Goal: Communication & Community: Answer question/provide support

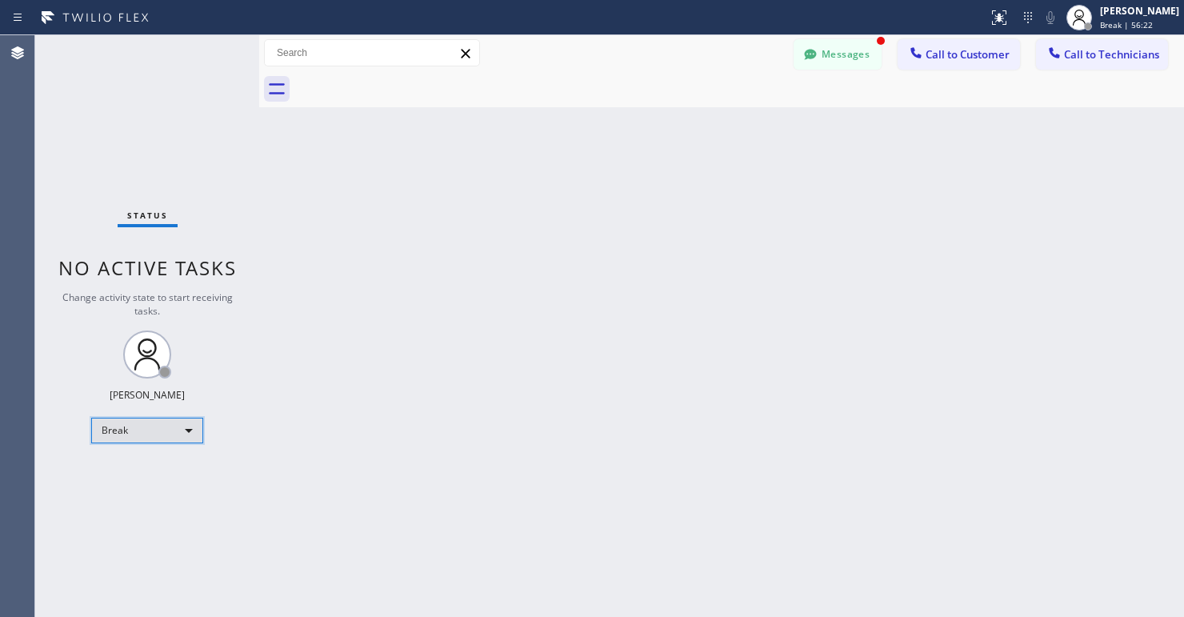
click at [158, 431] on div "Break" at bounding box center [147, 431] width 112 height 26
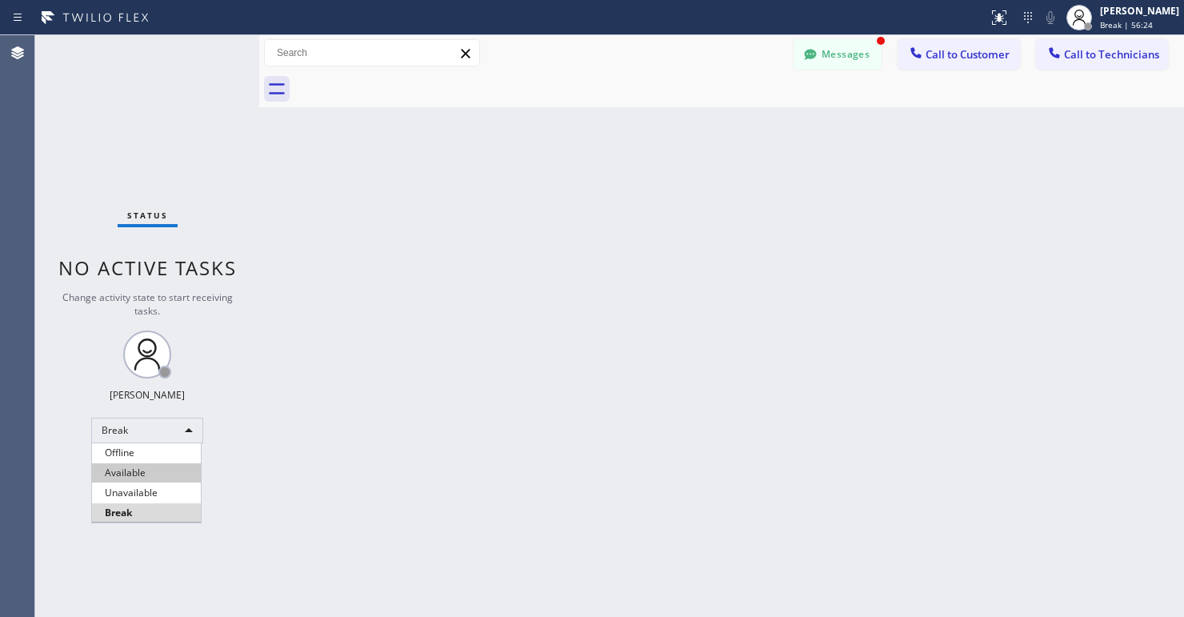
click at [130, 468] on li "Available" at bounding box center [146, 472] width 109 height 19
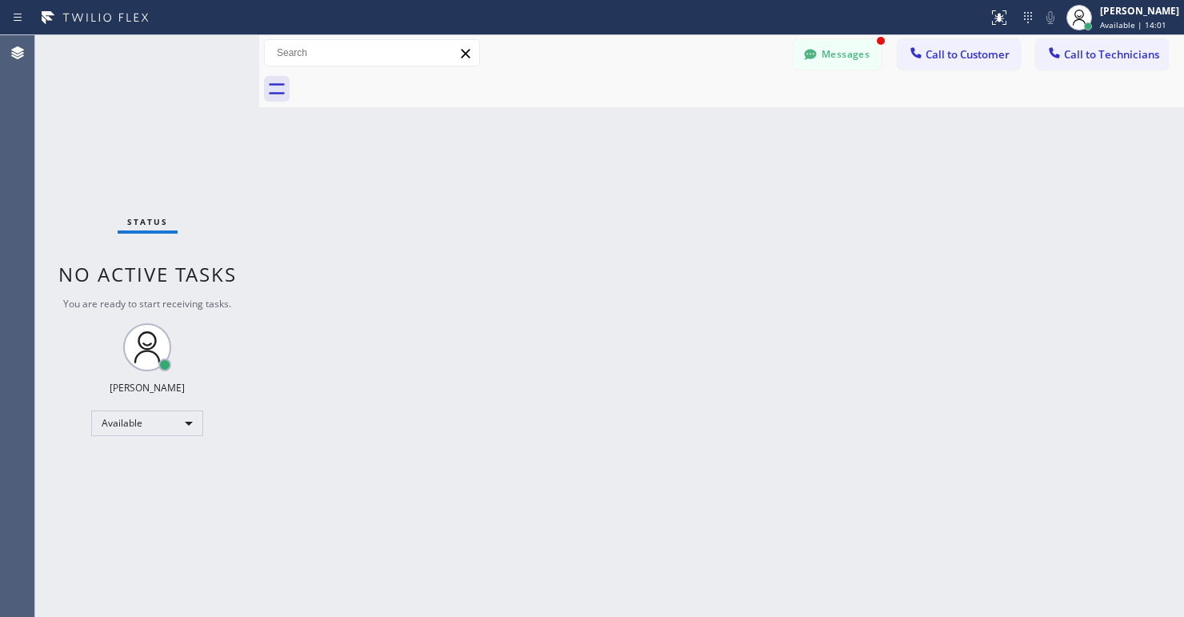
click at [518, 481] on div "Back to Dashboard Change Sender ID Customers Technicians SD [PERSON_NAME] [DATE…" at bounding box center [721, 326] width 925 height 582
click at [627, 251] on div "Back to Dashboard Change Sender ID Customers Technicians SD [PERSON_NAME] [DATE…" at bounding box center [721, 326] width 925 height 582
click at [160, 466] on div "Status No active tasks You are ready to start receiving tasks. Lyra Lauderez Av…" at bounding box center [147, 326] width 224 height 582
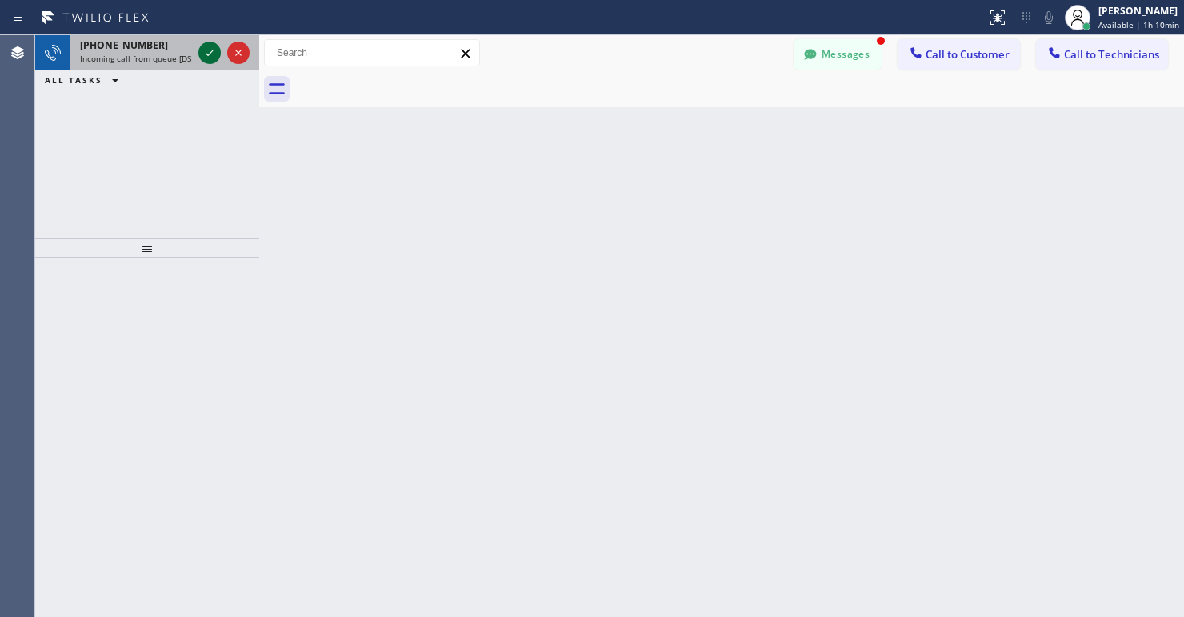
click at [209, 54] on icon at bounding box center [210, 53] width 8 height 6
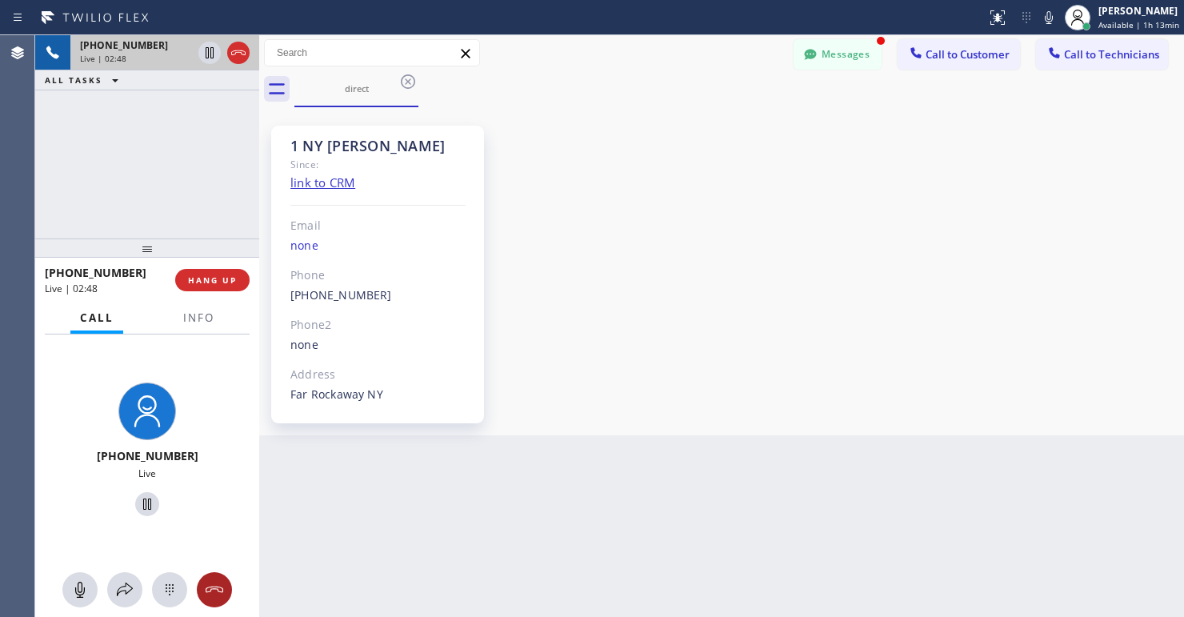
click at [215, 592] on icon at bounding box center [214, 589] width 19 height 19
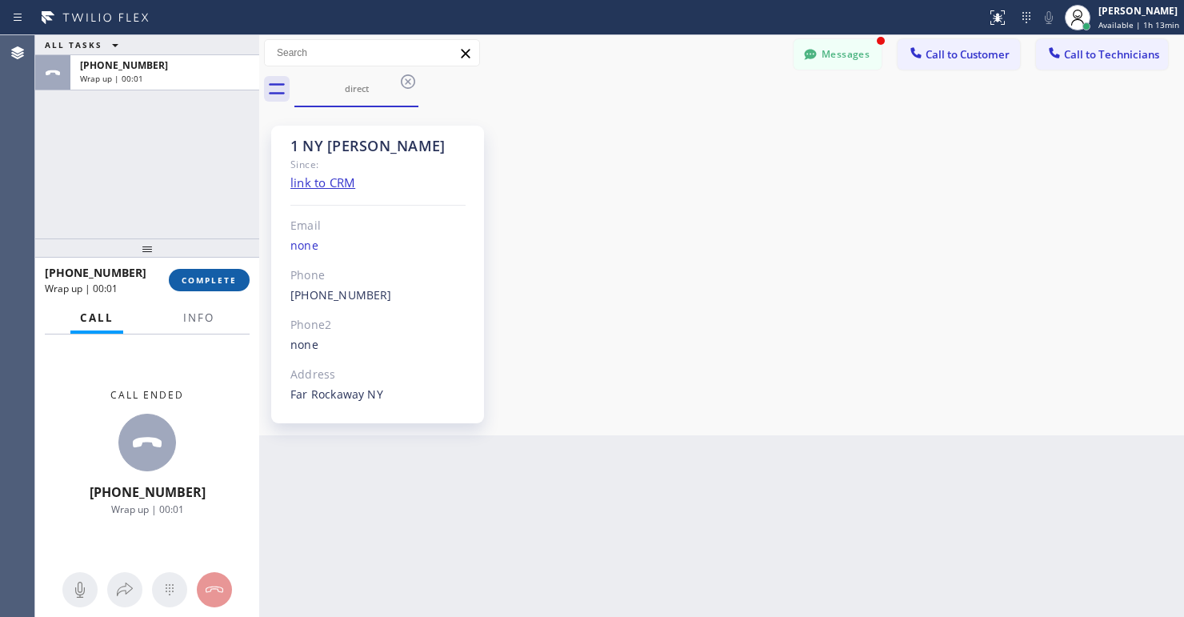
click at [206, 274] on button "COMPLETE" at bounding box center [209, 280] width 81 height 22
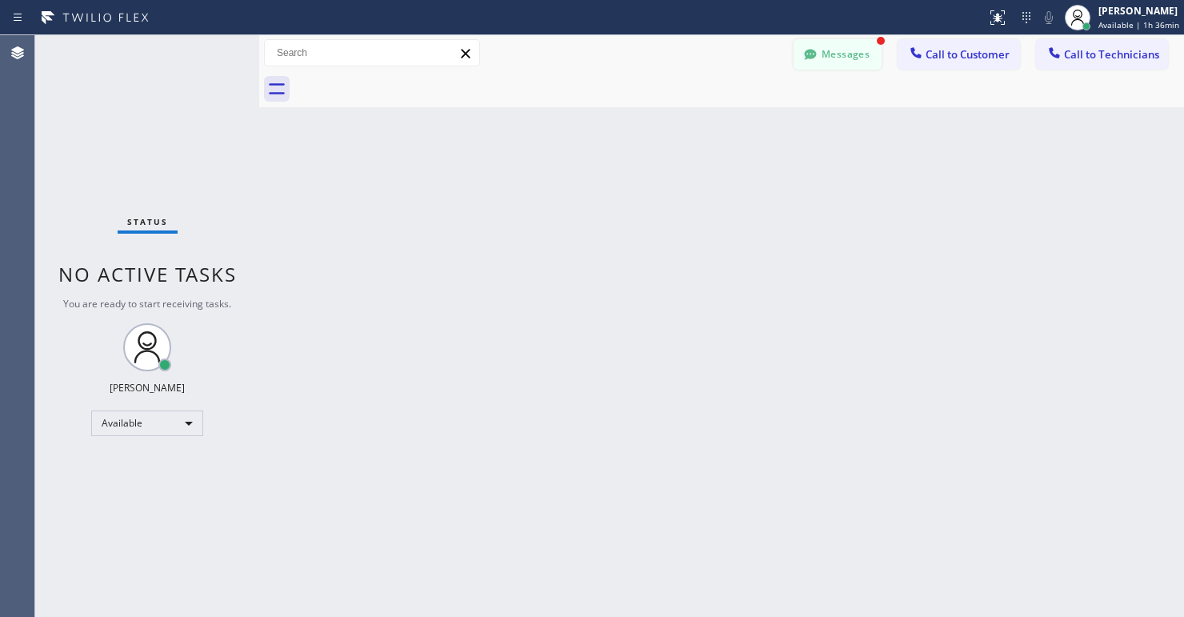
click at [867, 62] on button "Messages" at bounding box center [838, 54] width 88 height 30
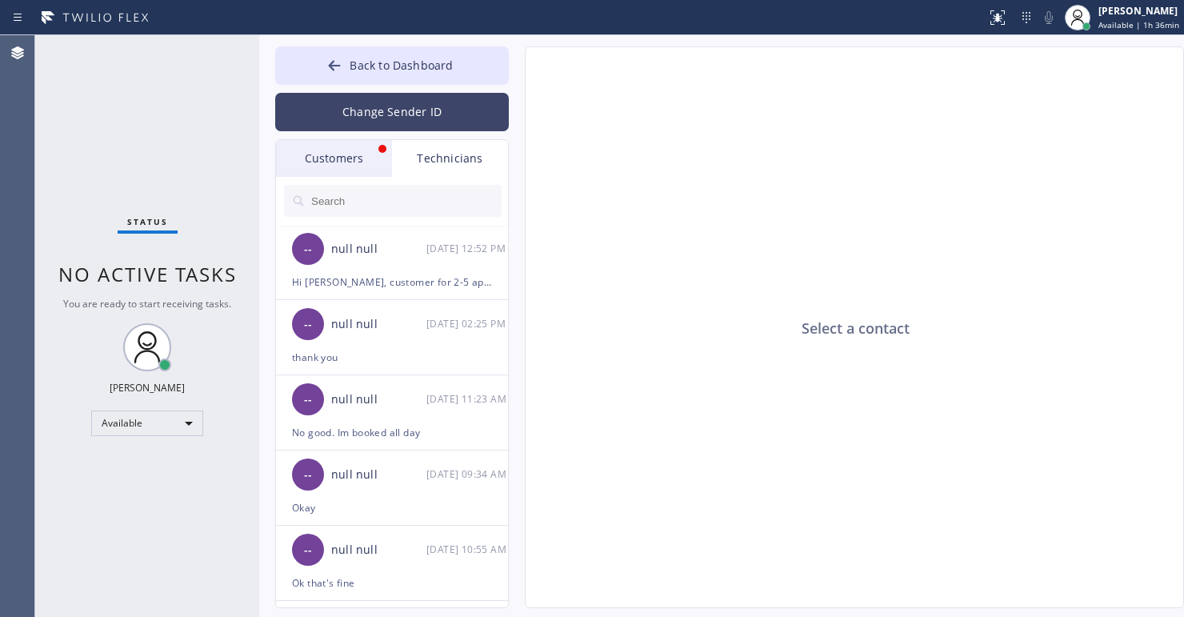
click at [356, 103] on button "Change Sender ID" at bounding box center [392, 112] width 234 height 38
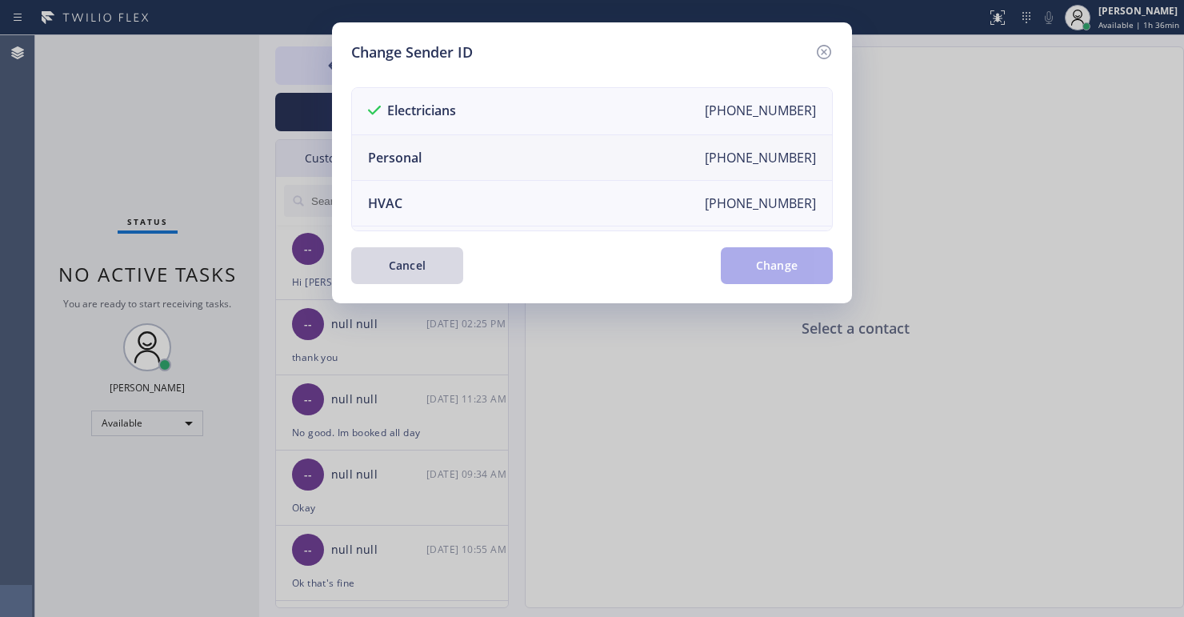
click at [440, 152] on li "Personal [PHONE_NUMBER]" at bounding box center [592, 158] width 480 height 46
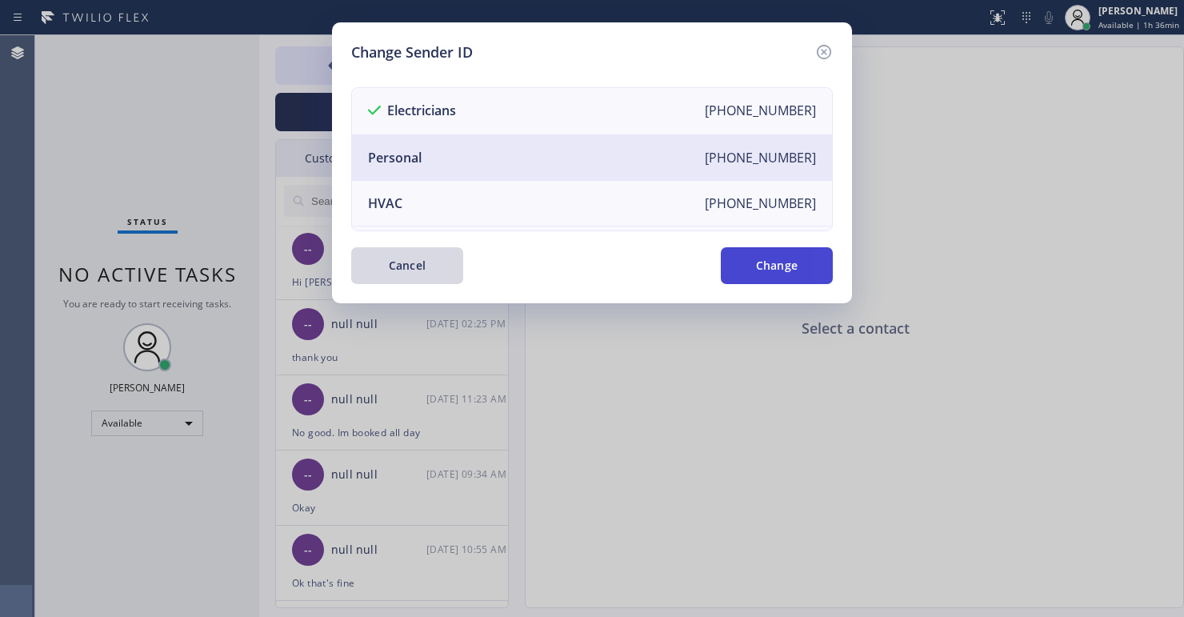
click at [815, 266] on button "Change" at bounding box center [777, 265] width 112 height 37
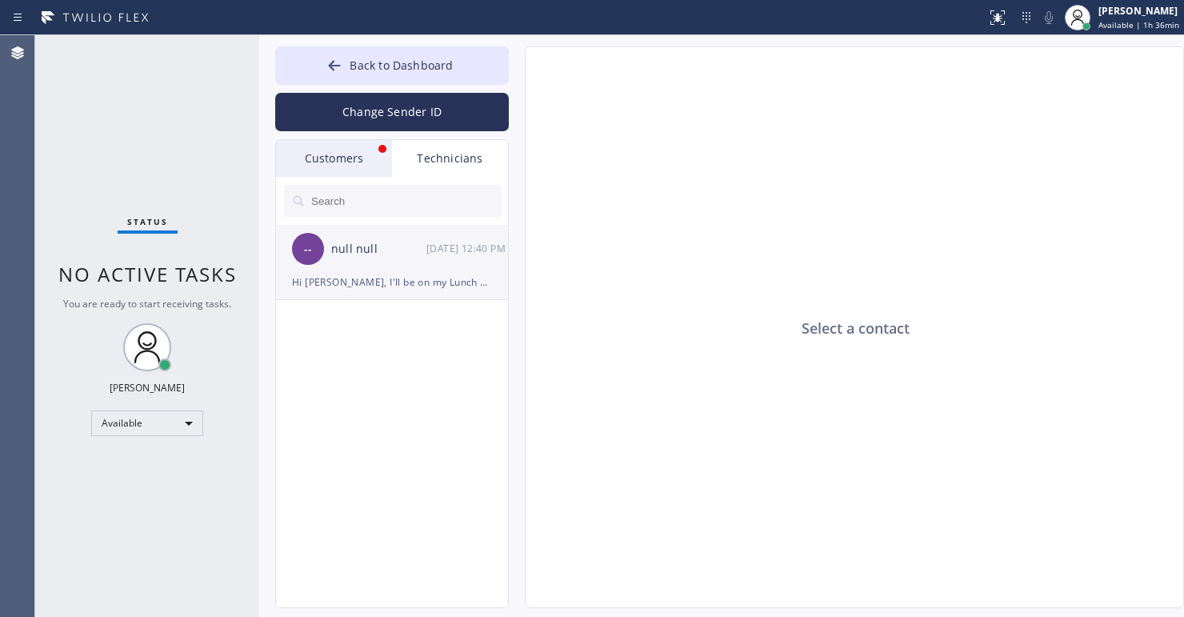
click at [383, 283] on div "Hi [PERSON_NAME], I'll be on my Lunch break now. can you call the customer if y…" at bounding box center [392, 282] width 200 height 18
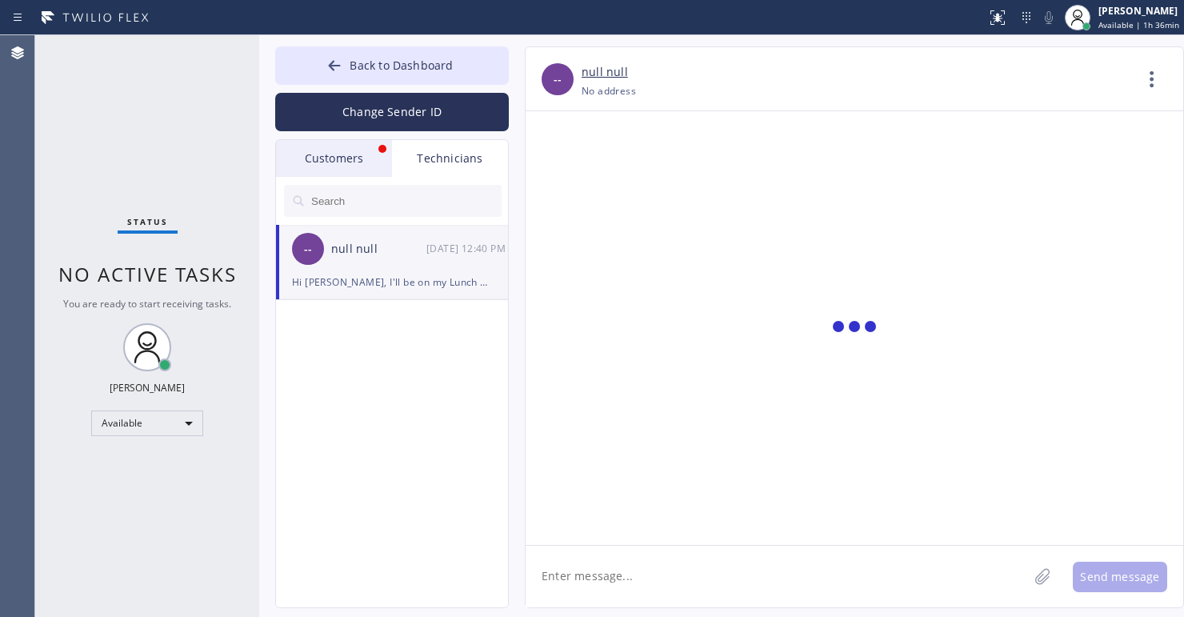
scroll to position [1141, 0]
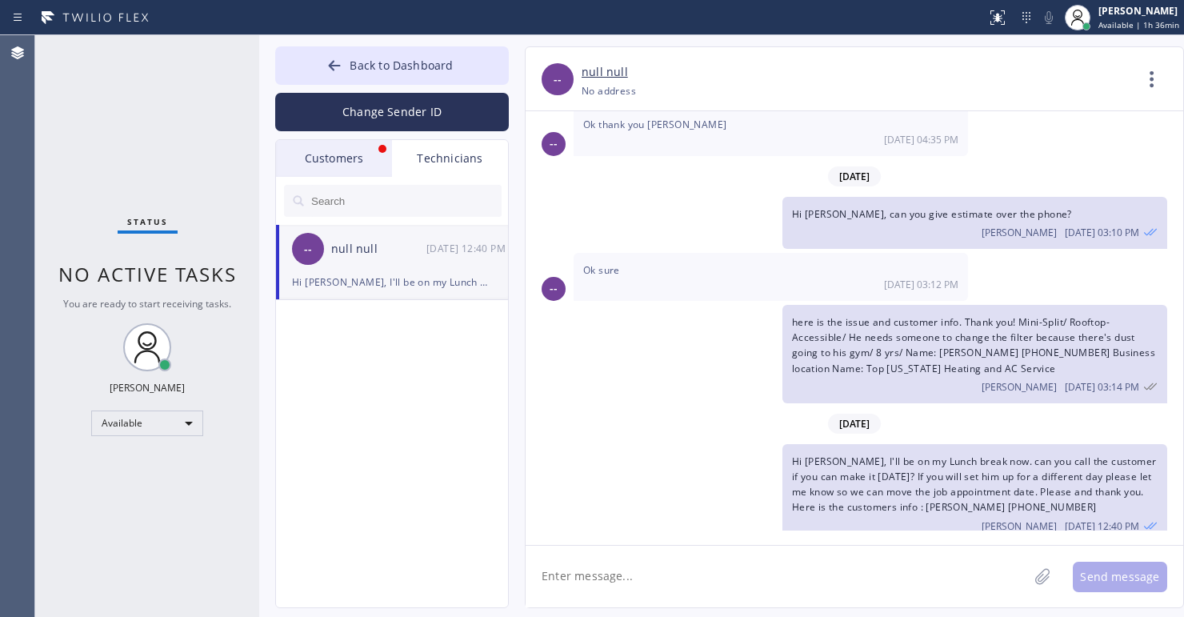
click at [742, 580] on textarea at bounding box center [777, 577] width 502 height 62
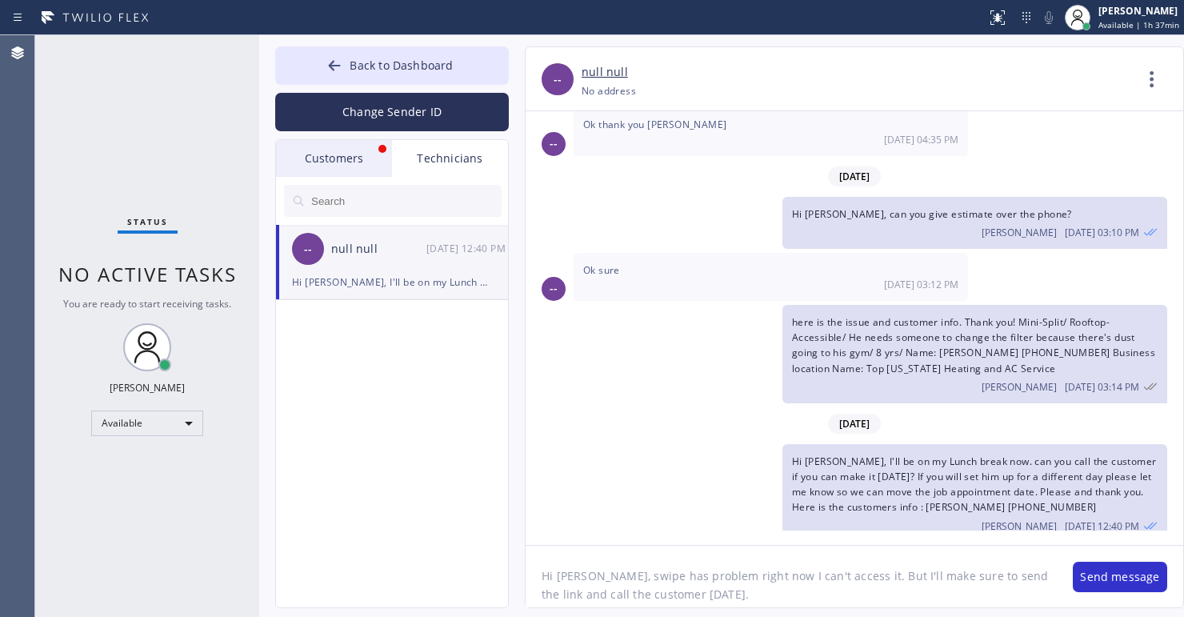
type textarea "Hi [PERSON_NAME], swipe has problem right now I can't access it. But I'll make …"
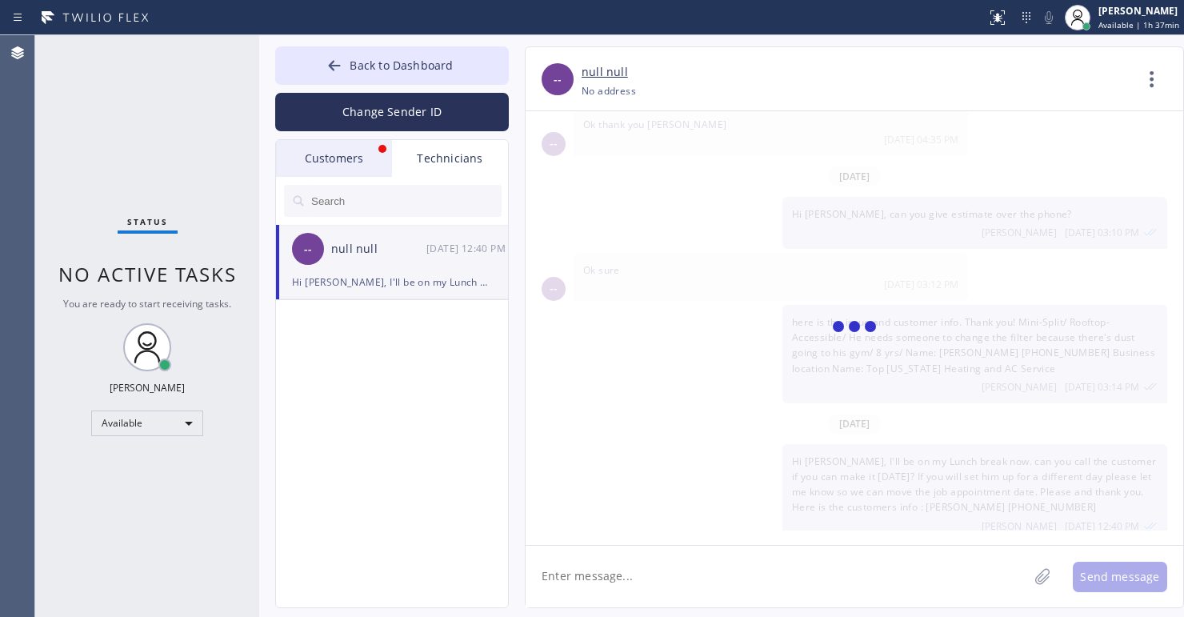
scroll to position [1250, 0]
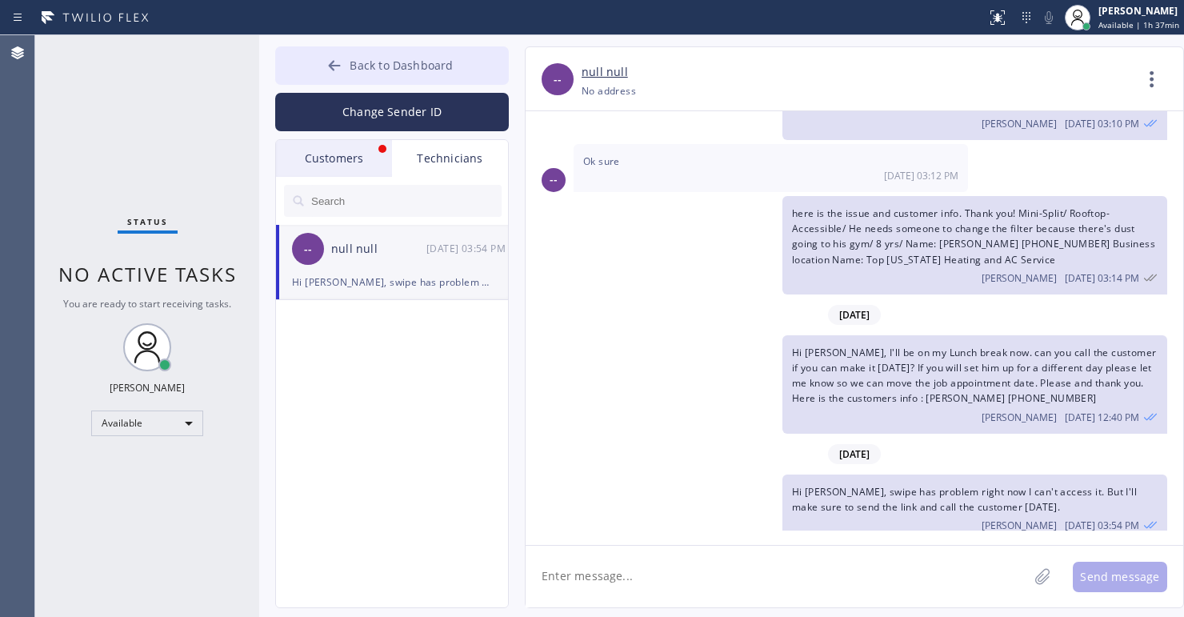
click at [338, 66] on icon at bounding box center [335, 65] width 12 height 10
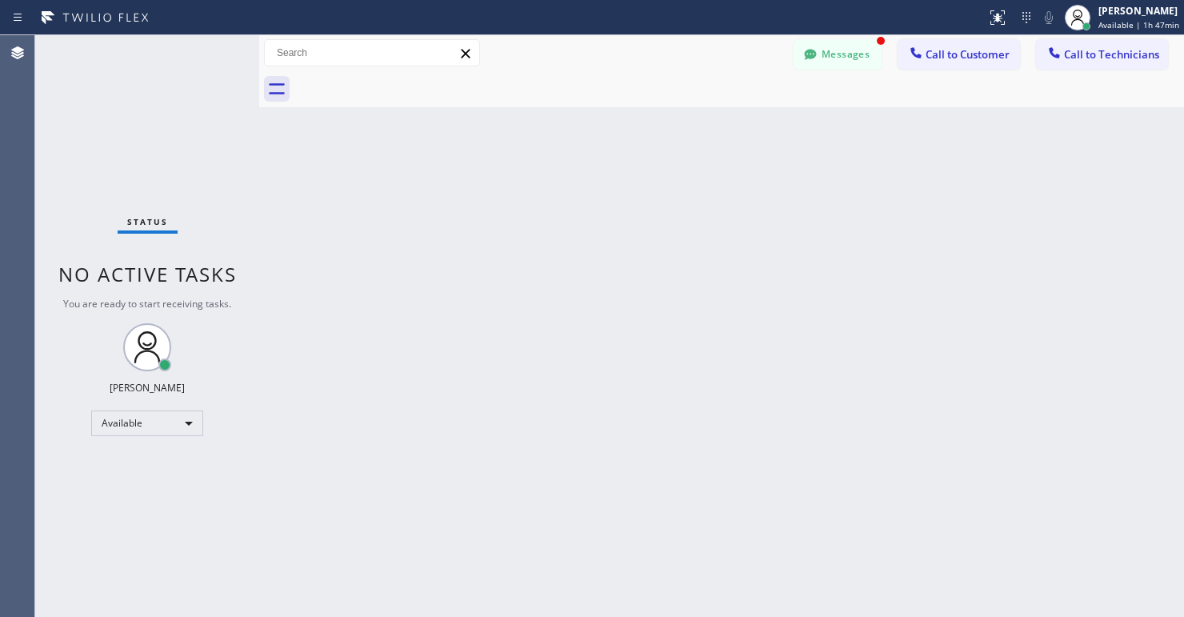
scroll to position [1302, 0]
drag, startPoint x: 814, startPoint y: 48, endPoint x: 779, endPoint y: 72, distance: 42.6
click at [814, 49] on icon at bounding box center [810, 54] width 16 height 16
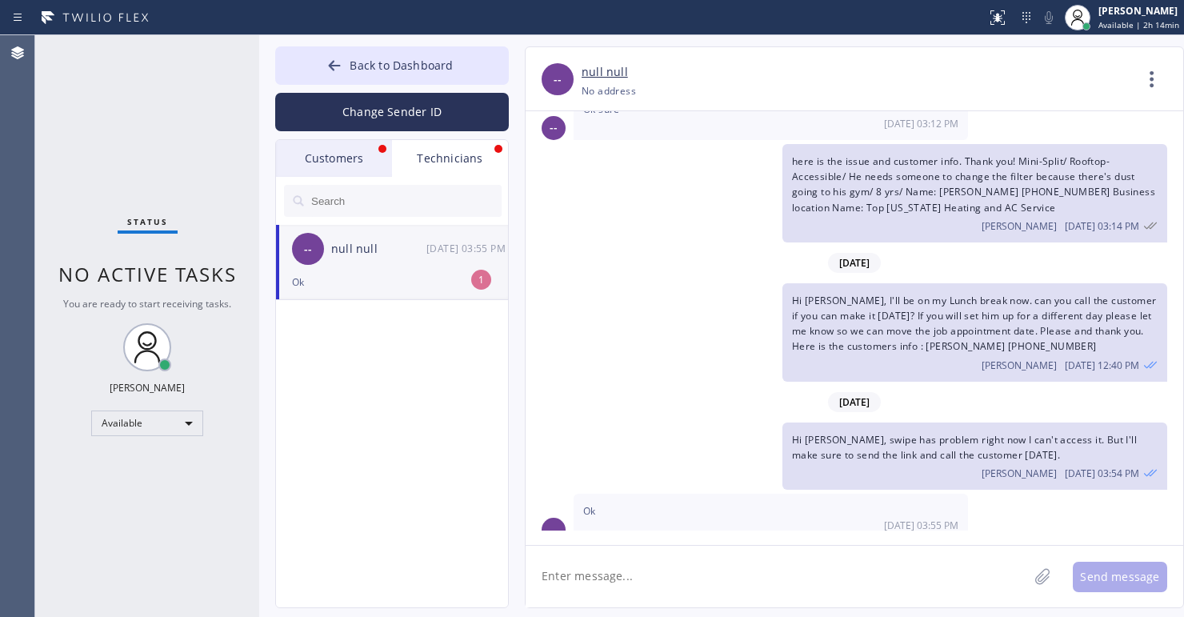
click at [442, 150] on div "Technicians" at bounding box center [450, 158] width 116 height 37
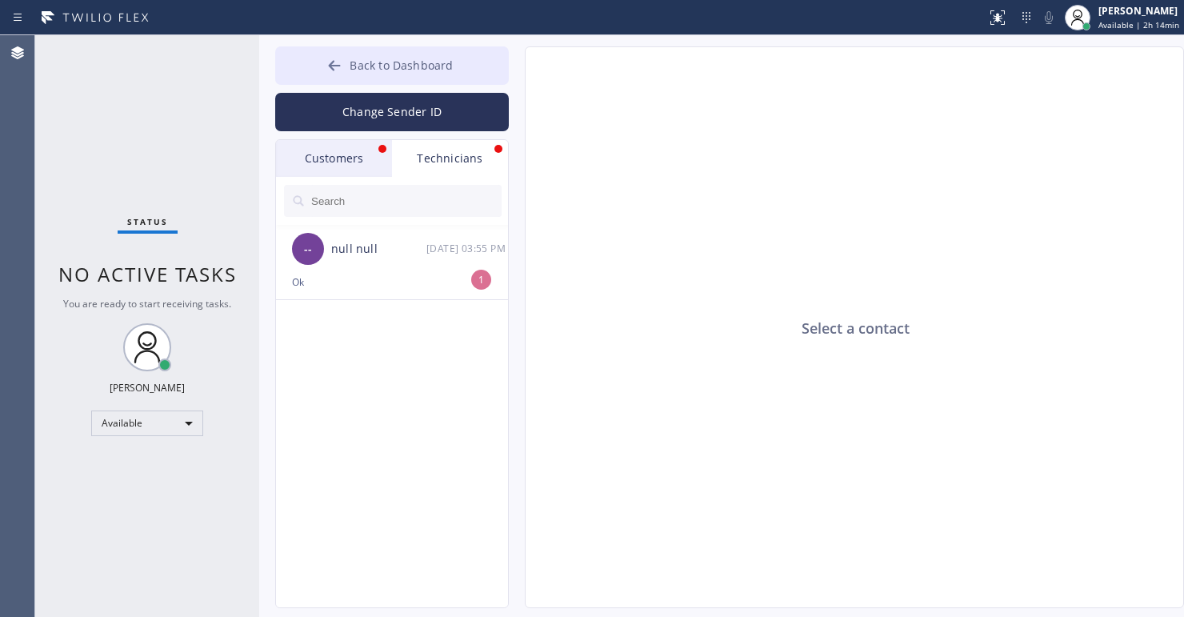
click at [342, 63] on icon at bounding box center [334, 66] width 16 height 16
